Goal: Navigation & Orientation: Understand site structure

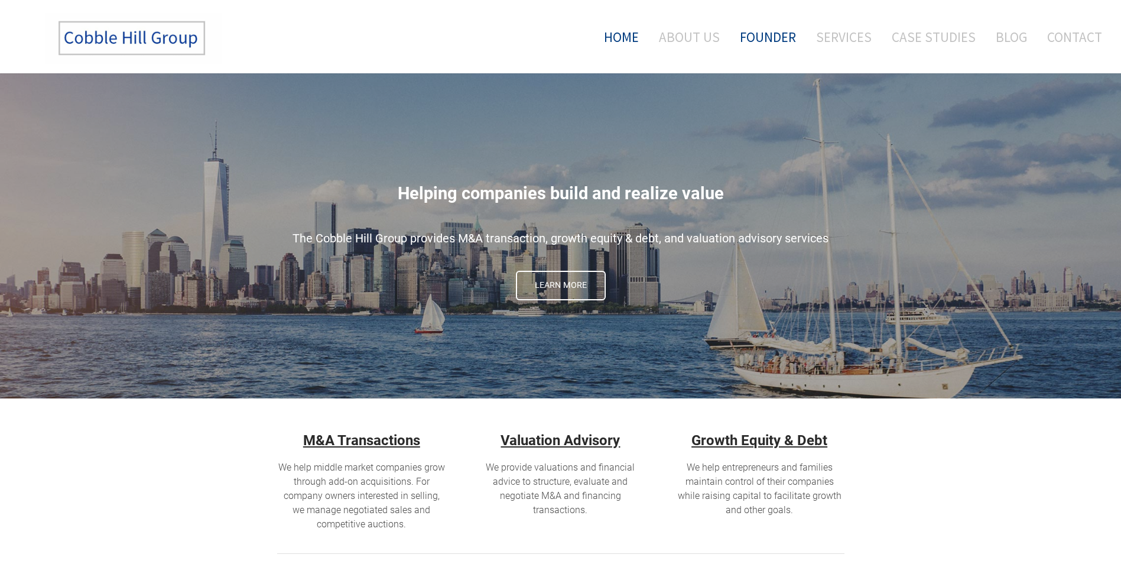
click at [768, 36] on link "Founder" at bounding box center [768, 36] width 74 height 49
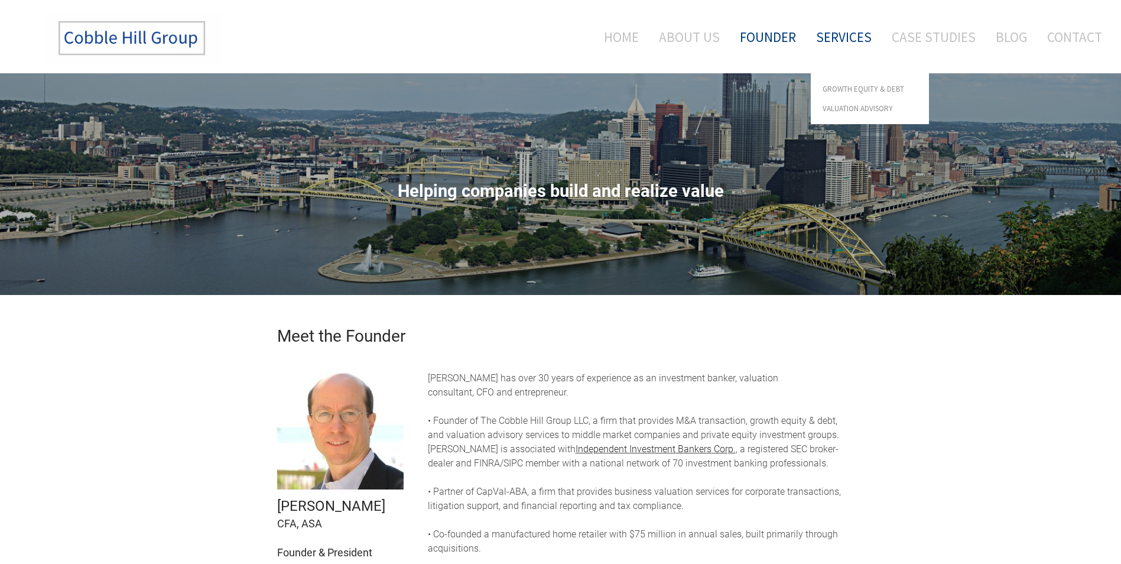
click at [848, 40] on link "Services" at bounding box center [843, 36] width 73 height 49
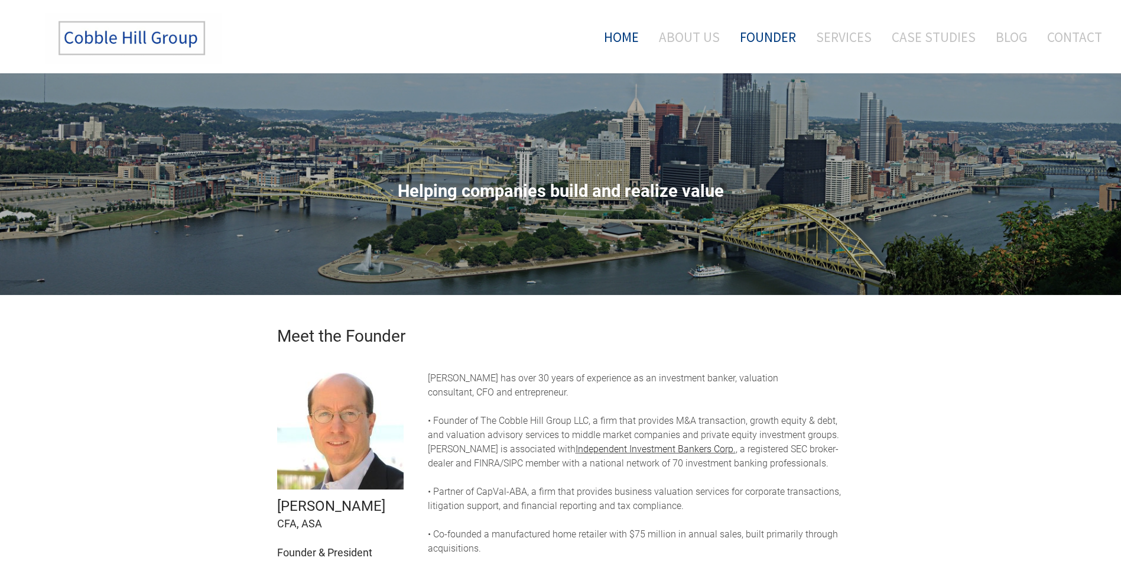
click at [639, 34] on link "Home" at bounding box center [616, 36] width 61 height 49
